Goal: Find specific page/section: Find specific page/section

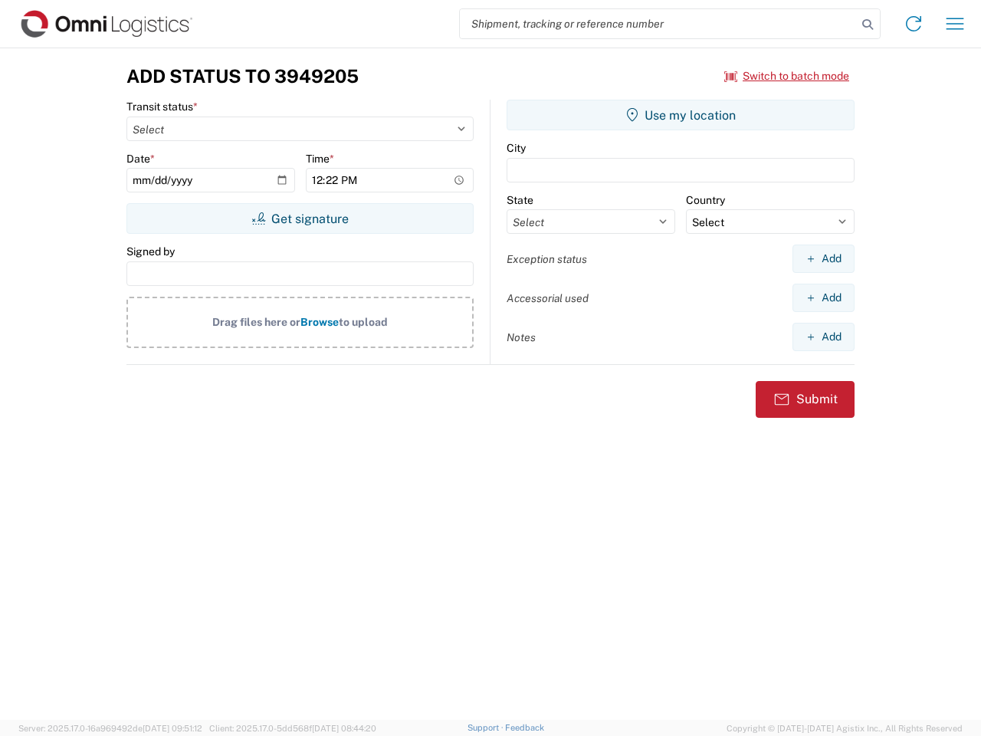
click at [659, 24] on input "search" at bounding box center [658, 23] width 397 height 29
click at [868, 25] on icon at bounding box center [867, 24] width 21 height 21
click at [914, 24] on icon at bounding box center [914, 24] width 25 height 25
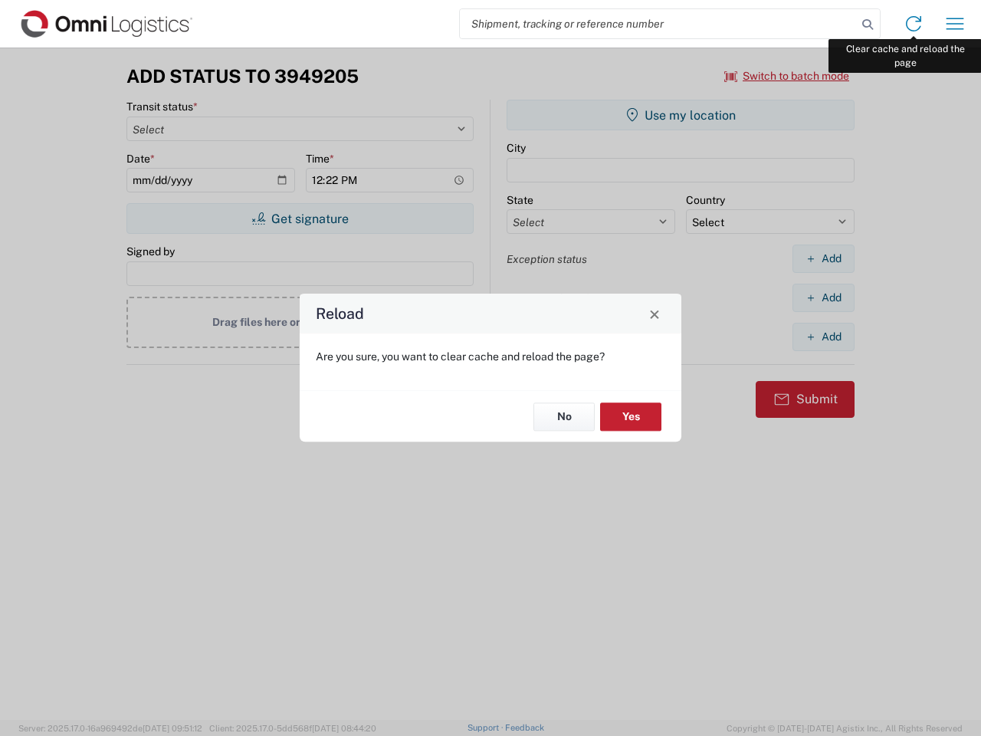
click at [955, 24] on div "Reload Are you sure, you want to clear cache and reload the page? No Yes" at bounding box center [490, 368] width 981 height 736
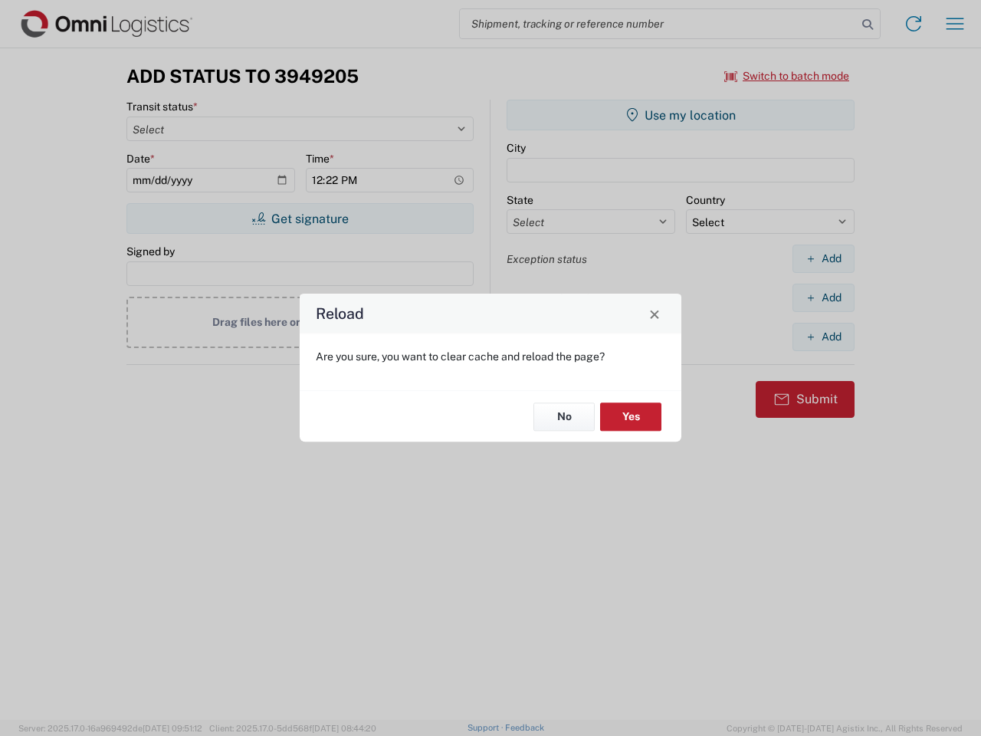
click at [787, 76] on div "Reload Are you sure, you want to clear cache and reload the page? No Yes" at bounding box center [490, 368] width 981 height 736
click at [300, 219] on div "Reload Are you sure, you want to clear cache and reload the page? No Yes" at bounding box center [490, 368] width 981 height 736
click at [681, 115] on div "Reload Are you sure, you want to clear cache and reload the page? No Yes" at bounding box center [490, 368] width 981 height 736
click at [824, 258] on div "Reload Are you sure, you want to clear cache and reload the page? No Yes" at bounding box center [490, 368] width 981 height 736
click at [824, 298] on div "Reload Are you sure, you want to clear cache and reload the page? No Yes" at bounding box center [490, 368] width 981 height 736
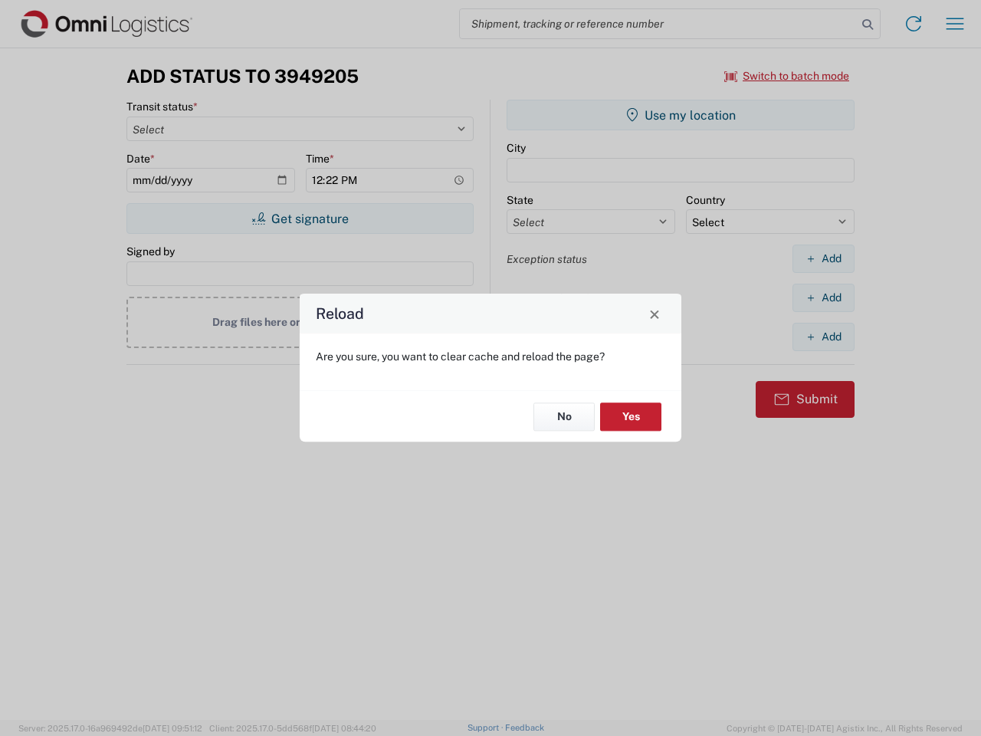
click at [824, 337] on div "Reload Are you sure, you want to clear cache and reload the page? No Yes" at bounding box center [490, 368] width 981 height 736
